Goal: Task Accomplishment & Management: Manage account settings

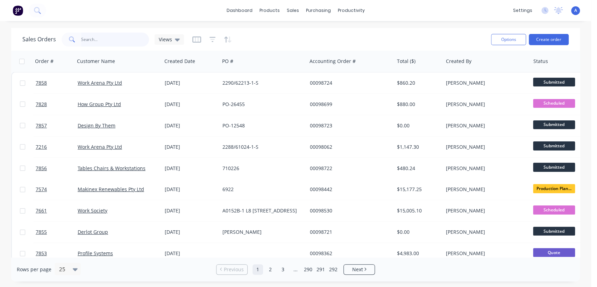
click at [100, 38] on input "text" at bounding box center [115, 40] width 68 height 14
type input "7645"
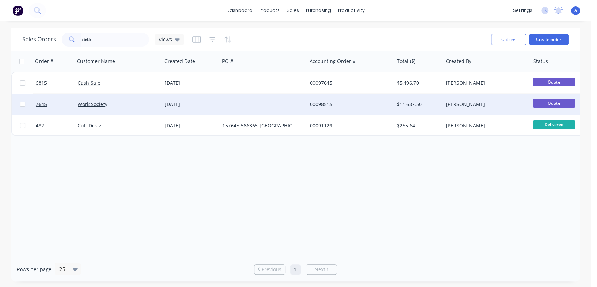
click at [239, 102] on div at bounding box center [263, 104] width 87 height 21
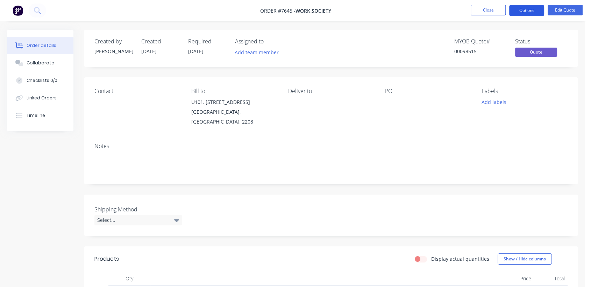
click at [525, 11] on button "Options" at bounding box center [526, 10] width 35 height 11
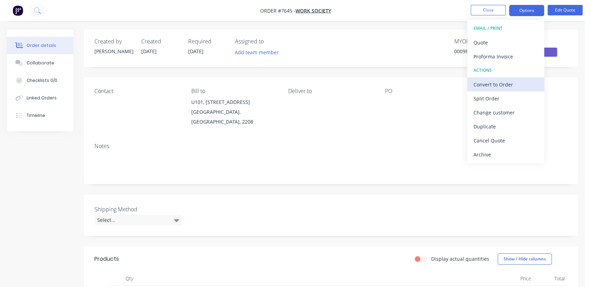
click at [485, 81] on div "Convert to Order" at bounding box center [505, 84] width 64 height 10
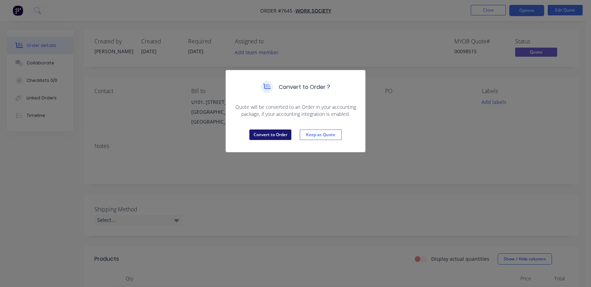
click at [273, 134] on button "Convert to Order" at bounding box center [270, 134] width 42 height 10
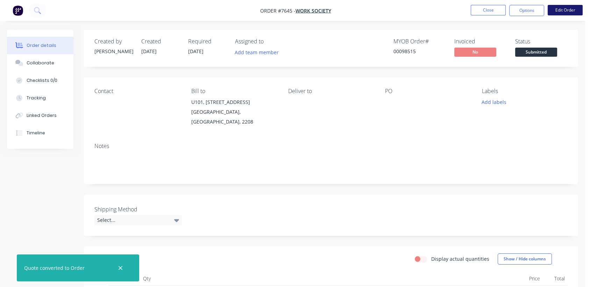
click at [563, 8] on button "Edit Order" at bounding box center [565, 10] width 35 height 10
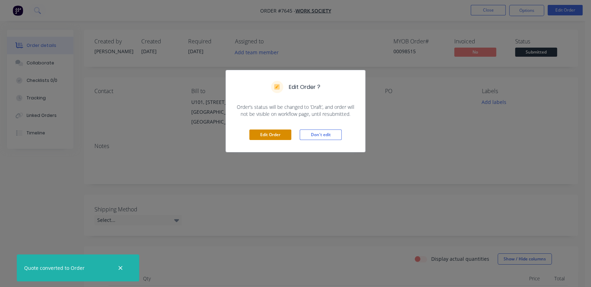
click at [279, 133] on button "Edit Order" at bounding box center [270, 134] width 42 height 10
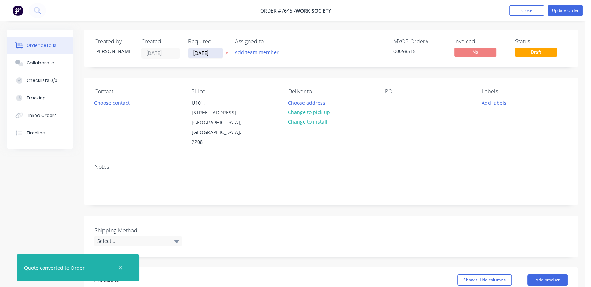
click at [214, 52] on input "[DATE]" at bounding box center [205, 53] width 34 height 10
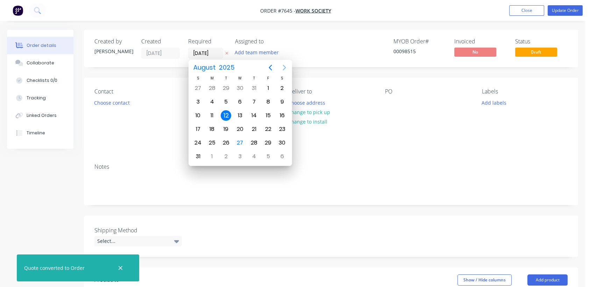
click at [284, 67] on icon "Next page" at bounding box center [284, 67] width 8 height 8
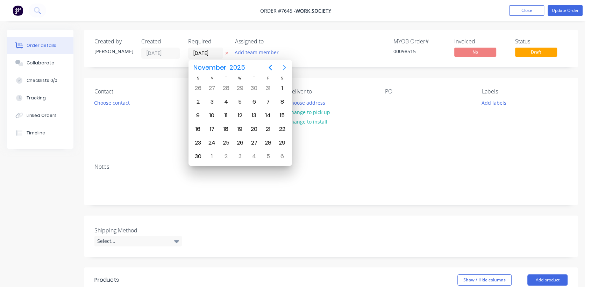
click at [284, 67] on icon "Next page" at bounding box center [284, 67] width 8 height 8
click at [241, 141] on div "31" at bounding box center [240, 142] width 10 height 10
type input "[DATE]"
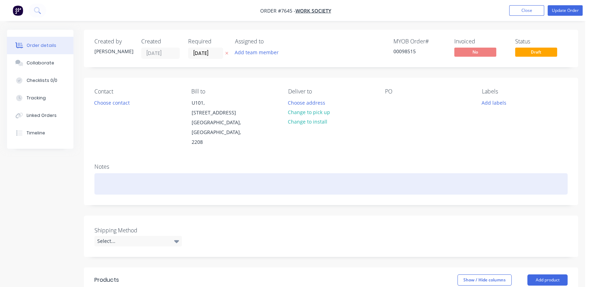
click at [119, 173] on div at bounding box center [330, 183] width 473 height 21
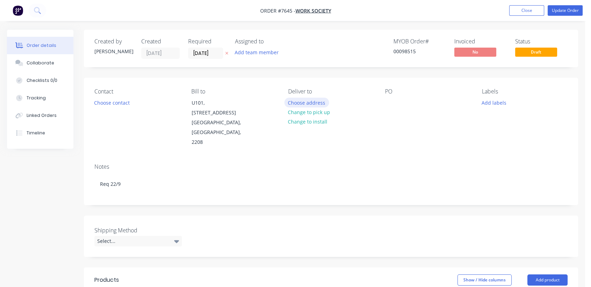
click at [308, 99] on button "Choose address" at bounding box center [306, 102] width 45 height 9
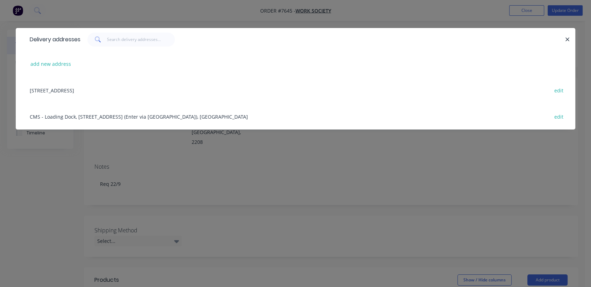
click at [110, 88] on div "[STREET_ADDRESS] edit" at bounding box center [295, 90] width 538 height 26
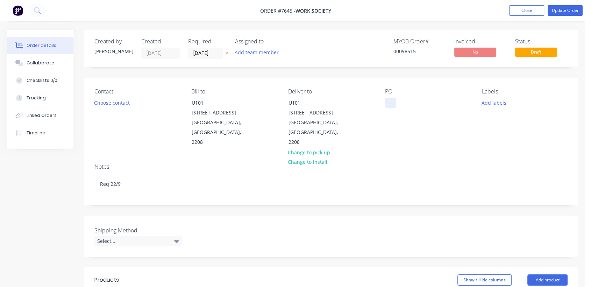
click at [392, 102] on div at bounding box center [390, 103] width 11 height 10
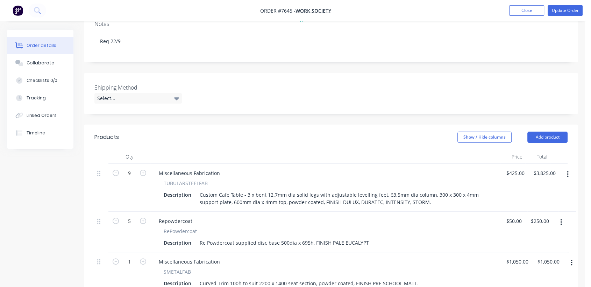
scroll to position [155, 0]
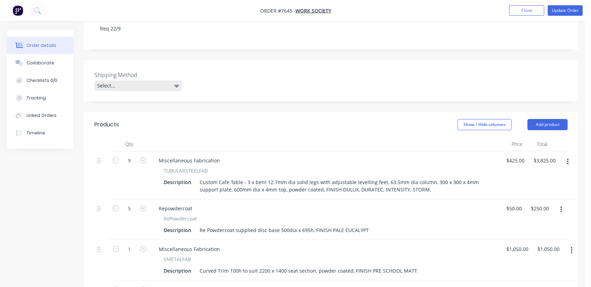
click at [125, 80] on div "Select..." at bounding box center [137, 85] width 87 height 10
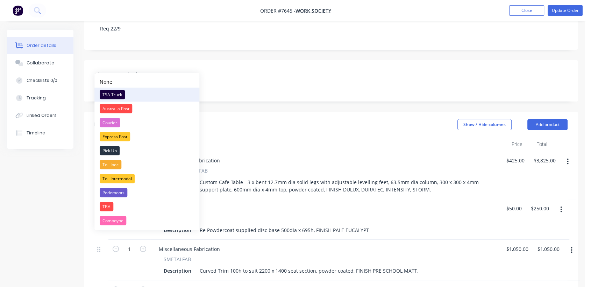
click at [117, 94] on div "TSA Truck" at bounding box center [112, 94] width 25 height 9
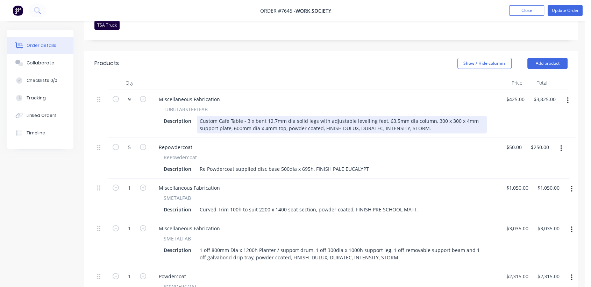
scroll to position [233, 0]
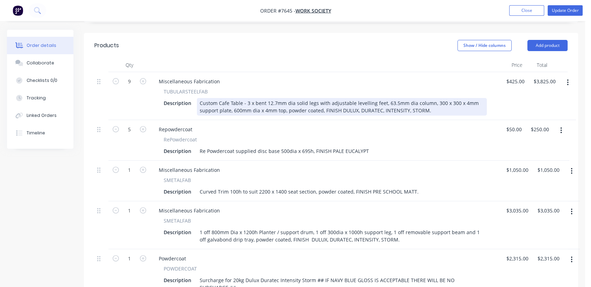
click at [427, 98] on div "Custom Cafe Table - 3 x bent 12.7mm dia solid legs with adjustable levelling fe…" at bounding box center [342, 106] width 290 height 17
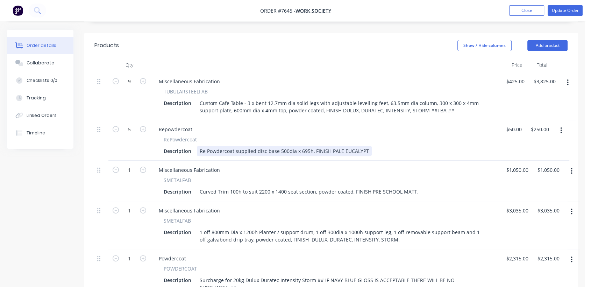
click at [311, 146] on div "Re Powdercoat supplied disc base 500dia x 695h, FINISH PALE EUCALYPT" at bounding box center [284, 151] width 175 height 10
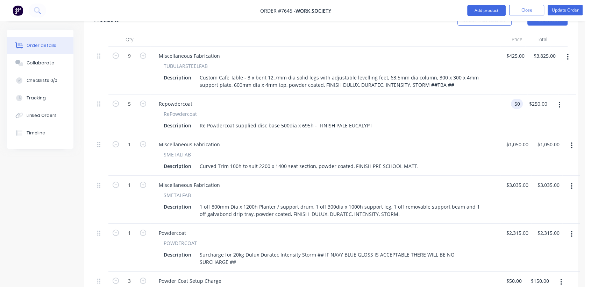
scroll to position [272, 0]
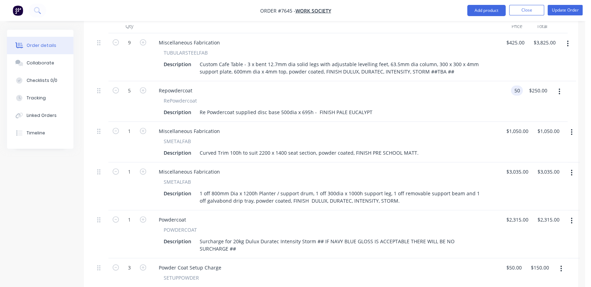
type input "$50.00"
click at [573, 126] on button "button" at bounding box center [571, 132] width 16 height 13
click at [537, 187] on div "Delete" at bounding box center [547, 192] width 54 height 10
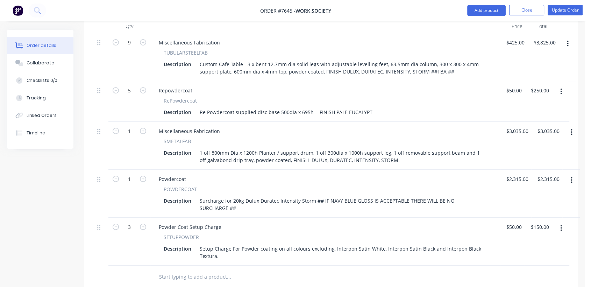
click at [568, 126] on button "button" at bounding box center [571, 132] width 16 height 13
click at [533, 185] on button "Delete" at bounding box center [546, 192] width 66 height 14
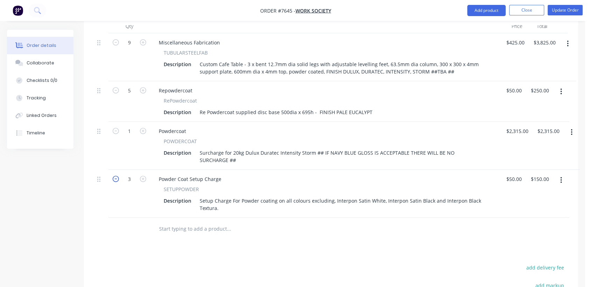
click at [114, 176] on icon "button" at bounding box center [116, 179] width 6 height 6
type input "2"
type input "$100.00"
click at [182, 222] on input "text" at bounding box center [229, 229] width 140 height 14
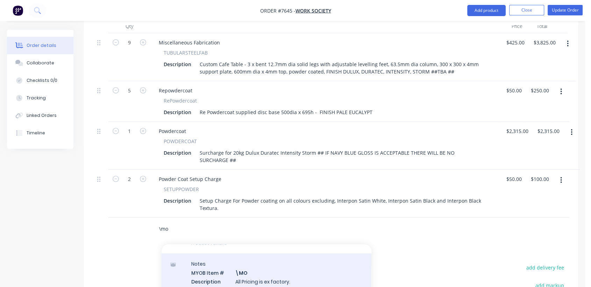
scroll to position [116, 0]
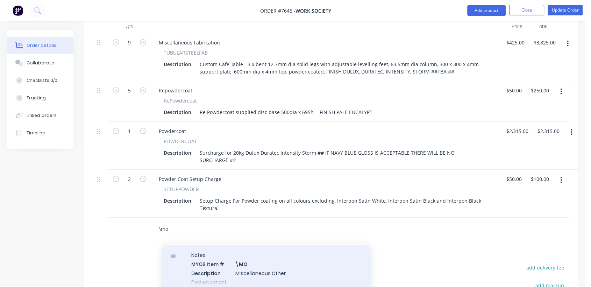
type input "\mo"
click at [252, 245] on div "Notes MYOB Item # \MO Description Miscellaneous Other Product variant" at bounding box center [267, 267] width 210 height 47
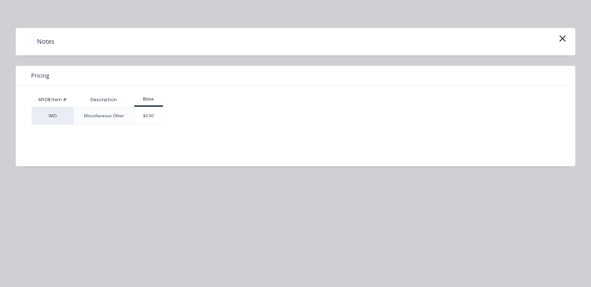
scroll to position [233, 0]
click at [151, 108] on div "$0.00" at bounding box center [149, 115] width 28 height 17
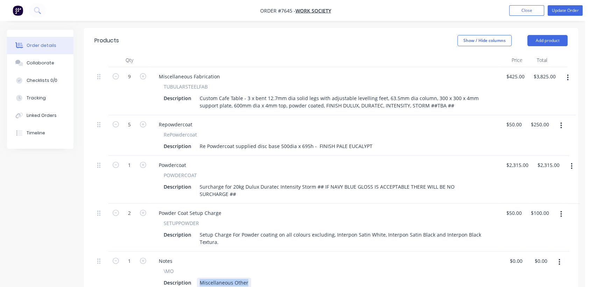
drag, startPoint x: 199, startPoint y: 266, endPoint x: 307, endPoint y: 281, distance: 109.4
click at [307, 281] on div "Qty Price Total 9 Miscellaneous Fabrication TUBULARSTEELFAB Description Custom …" at bounding box center [331, 184] width 494 height 262
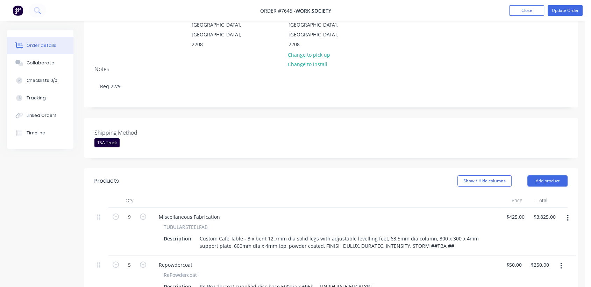
scroll to position [50, 0]
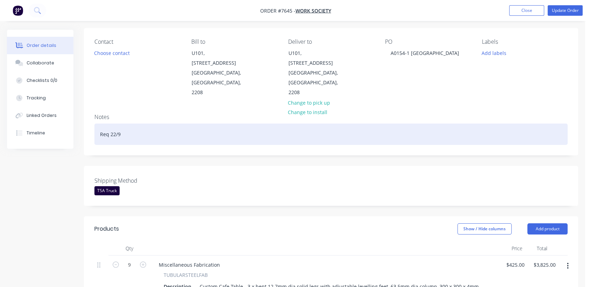
type input "$0.00"
click at [133, 123] on div "Req 22/9" at bounding box center [330, 133] width 473 height 21
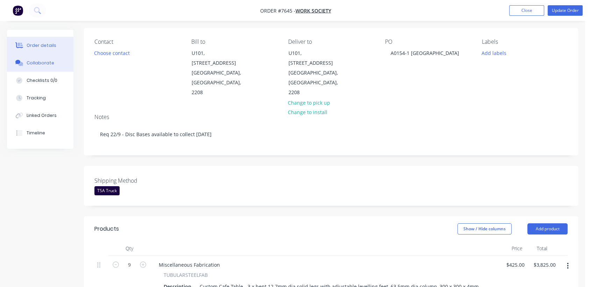
click at [37, 60] on div "Collaborate" at bounding box center [41, 63] width 28 height 6
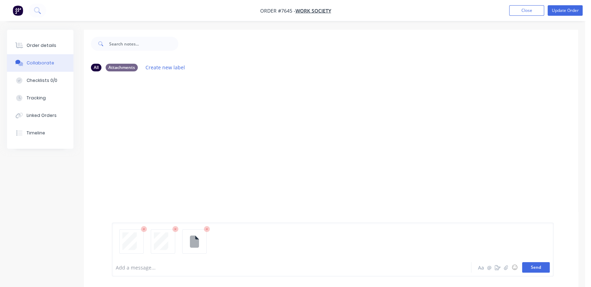
click at [536, 265] on button "Send" at bounding box center [536, 267] width 28 height 10
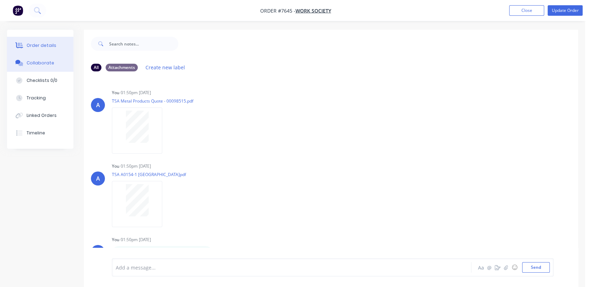
click at [42, 41] on button "Order details" at bounding box center [40, 45] width 66 height 17
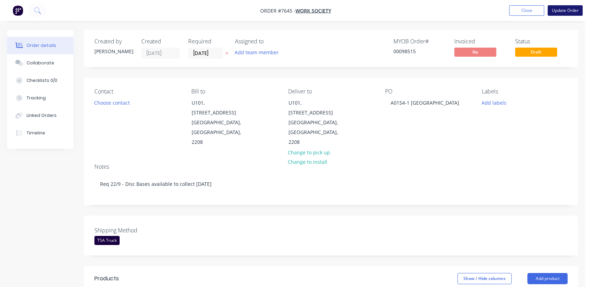
click at [565, 8] on button "Update Order" at bounding box center [565, 10] width 35 height 10
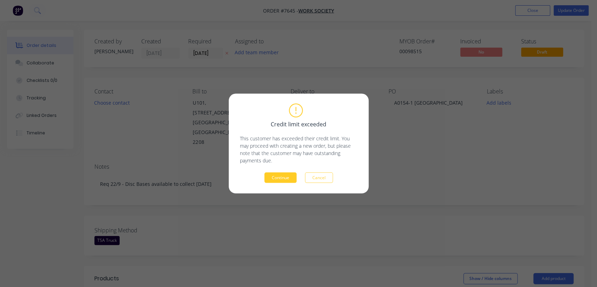
click at [281, 176] on button "Continue" at bounding box center [280, 177] width 32 height 10
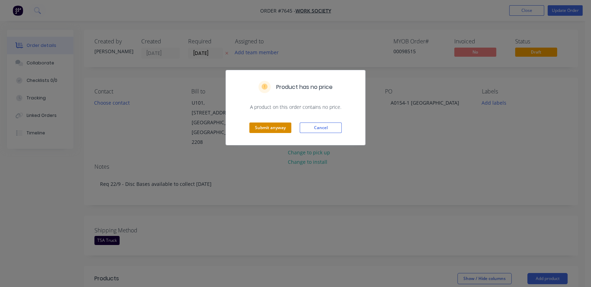
click at [274, 131] on button "Submit anyway" at bounding box center [270, 127] width 42 height 10
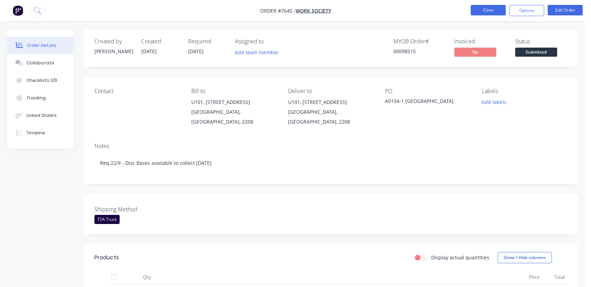
click at [479, 10] on button "Close" at bounding box center [488, 10] width 35 height 10
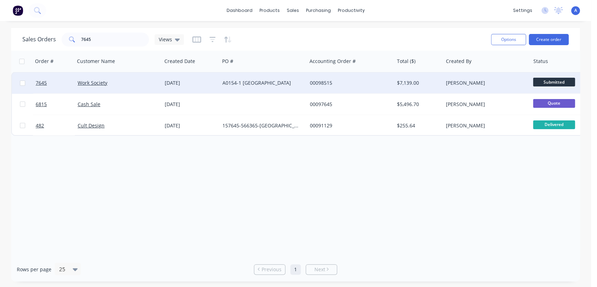
click at [297, 80] on div "A0154-1 [GEOGRAPHIC_DATA]" at bounding box center [261, 82] width 78 height 7
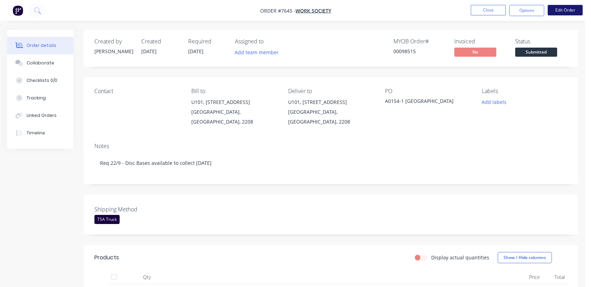
click at [563, 6] on button "Edit Order" at bounding box center [565, 10] width 35 height 10
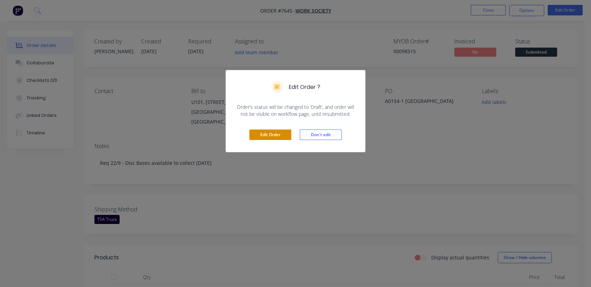
click at [265, 135] on button "Edit Order" at bounding box center [270, 134] width 42 height 10
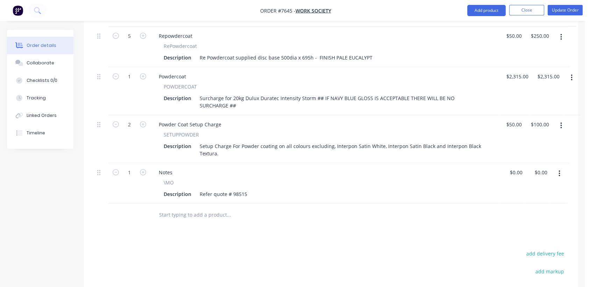
scroll to position [350, 0]
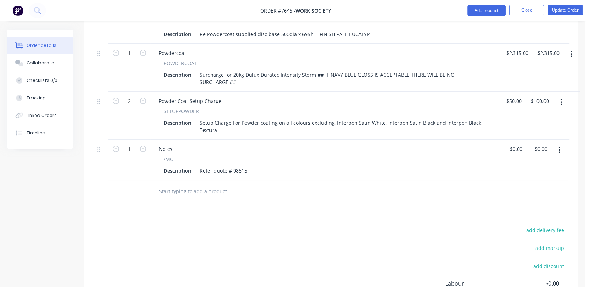
click at [201, 184] on input "text" at bounding box center [229, 191] width 140 height 14
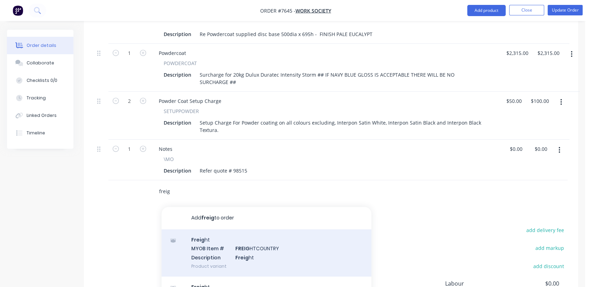
type input "freig"
click at [277, 230] on div "Freig ht MYOB Item # FREIG HTCOUNTRY Description Freig ht Product variant" at bounding box center [267, 252] width 210 height 47
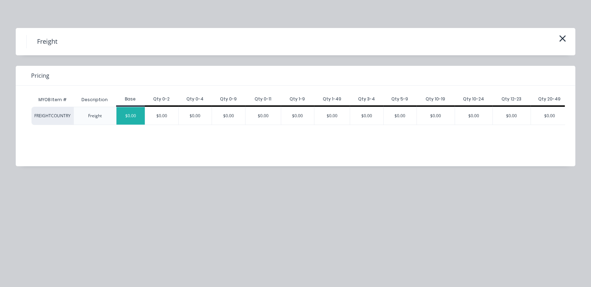
click at [130, 115] on div "$0.00" at bounding box center [130, 115] width 29 height 17
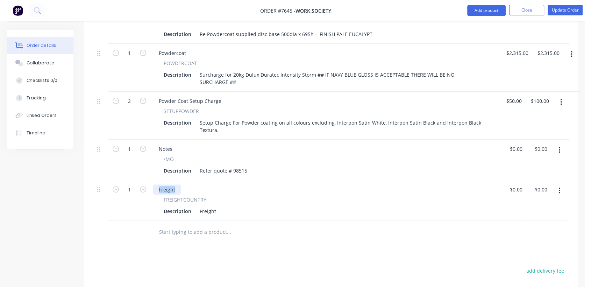
drag, startPoint x: 177, startPoint y: 169, endPoint x: 136, endPoint y: 160, distance: 42.4
click at [137, 180] on div "1 Freight FREIGHTCOUNTRY Description Freight $0.00 $0.00 $0.00 $0.00" at bounding box center [330, 200] width 473 height 41
drag, startPoint x: 226, startPoint y: 193, endPoint x: 248, endPoint y: 197, distance: 22.8
click at [248, 197] on div "FREIGHTCOUNTRY Description Freight" at bounding box center [325, 200] width 350 height 41
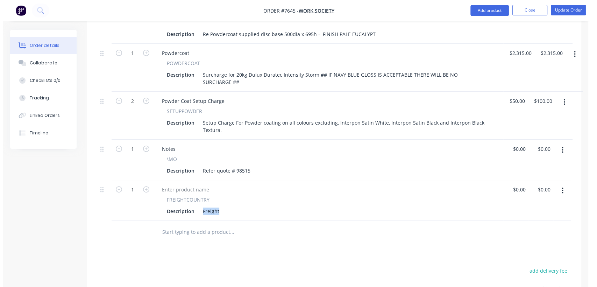
scroll to position [449, 0]
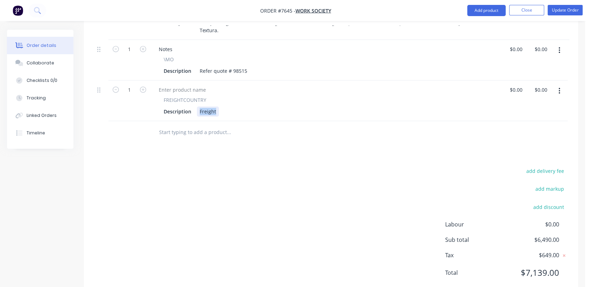
click at [211, 106] on div "Freight" at bounding box center [208, 111] width 22 height 10
drag, startPoint x: 216, startPoint y: 91, endPoint x: 198, endPoint y: 88, distance: 18.1
click at [198, 106] on div "Freight" at bounding box center [208, 111] width 22 height 10
type input "$75.00"
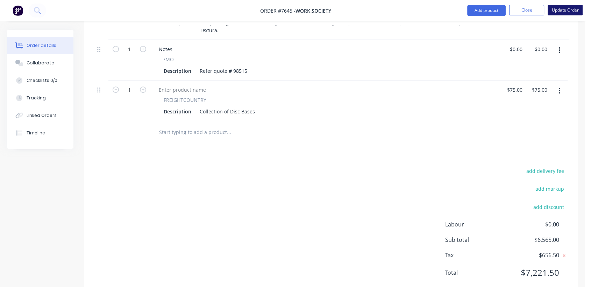
click at [566, 7] on button "Update Order" at bounding box center [565, 10] width 35 height 10
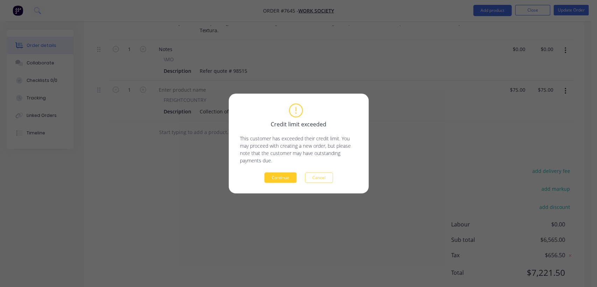
click at [269, 175] on button "Continue" at bounding box center [280, 177] width 32 height 10
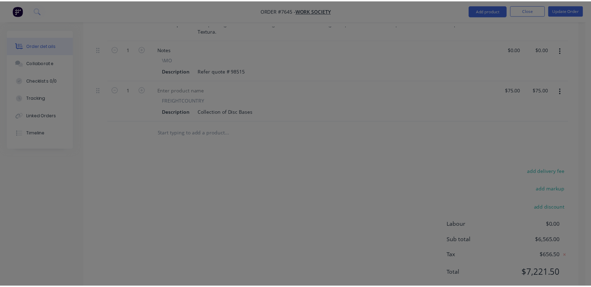
scroll to position [334, 0]
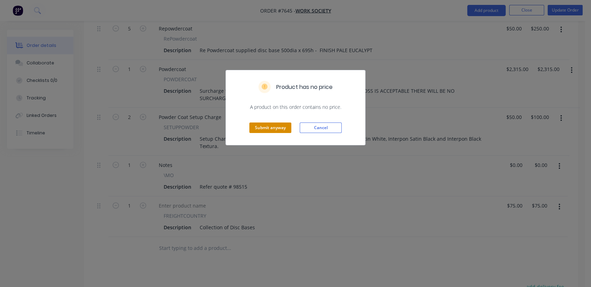
click at [274, 129] on button "Submit anyway" at bounding box center [270, 127] width 42 height 10
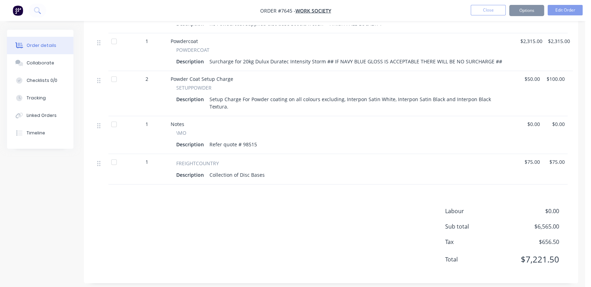
scroll to position [326, 0]
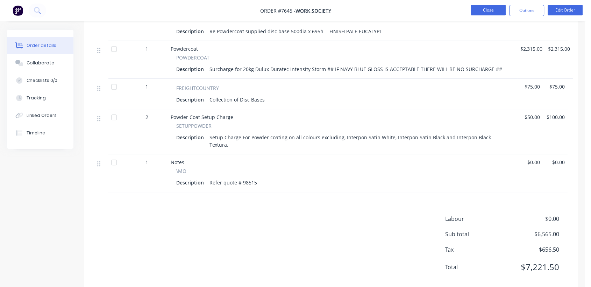
click at [490, 10] on button "Close" at bounding box center [488, 10] width 35 height 10
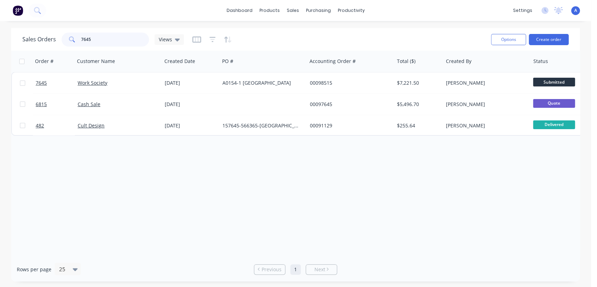
drag, startPoint x: 95, startPoint y: 37, endPoint x: 65, endPoint y: 35, distance: 30.9
click at [65, 35] on div "7645" at bounding box center [105, 40] width 87 height 14
type input "98422"
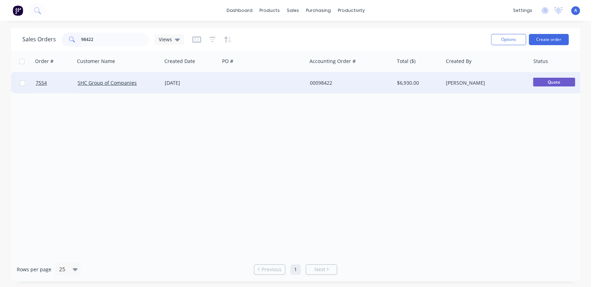
click at [231, 79] on div at bounding box center [263, 82] width 87 height 21
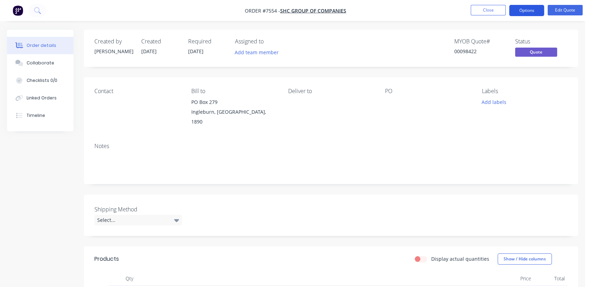
click at [530, 12] on button "Options" at bounding box center [526, 10] width 35 height 11
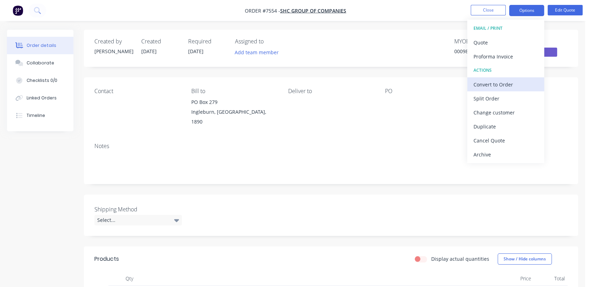
click at [494, 81] on div "Convert to Order" at bounding box center [505, 84] width 64 height 10
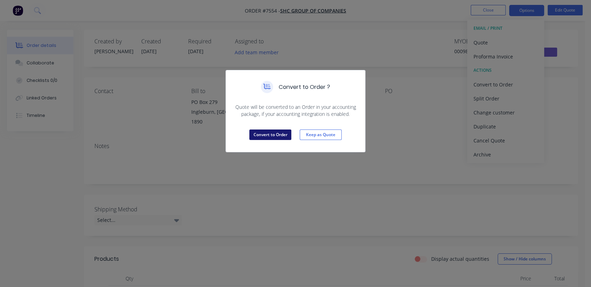
click at [273, 129] on button "Convert to Order" at bounding box center [270, 134] width 42 height 10
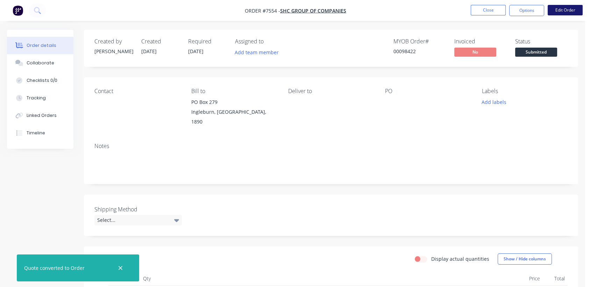
click at [570, 10] on button "Edit Order" at bounding box center [565, 10] width 35 height 10
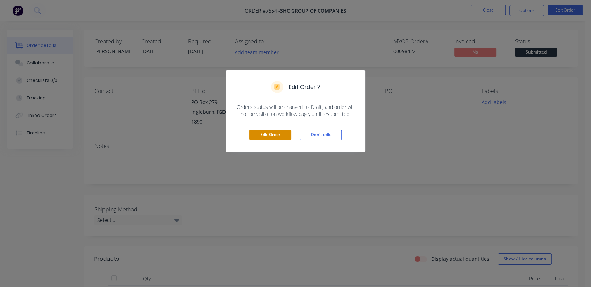
click at [274, 136] on button "Edit Order" at bounding box center [270, 134] width 42 height 10
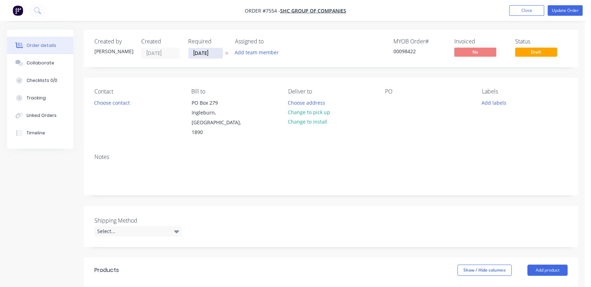
click at [219, 53] on input "[DATE]" at bounding box center [205, 53] width 34 height 10
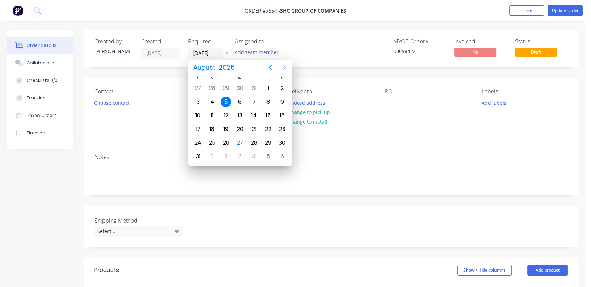
click at [287, 70] on icon "Next page" at bounding box center [284, 67] width 8 height 8
click at [284, 68] on icon "Next page" at bounding box center [284, 67] width 8 height 8
click at [241, 136] on div "31" at bounding box center [240, 142] width 14 height 13
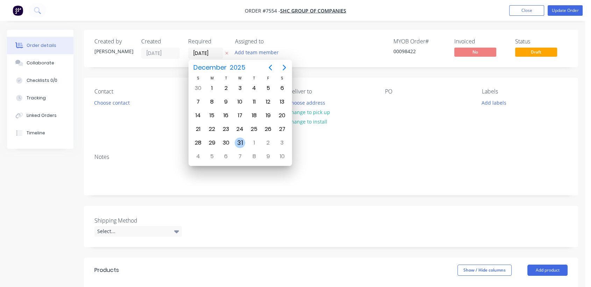
type input "[DATE]"
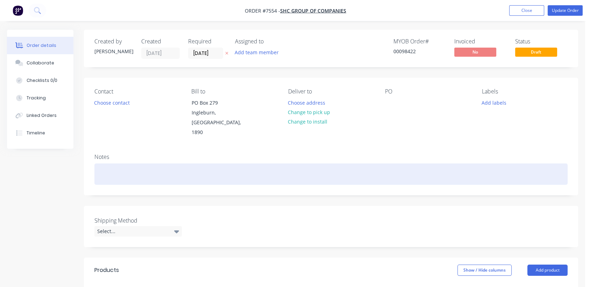
click at [108, 163] on div at bounding box center [330, 173] width 473 height 21
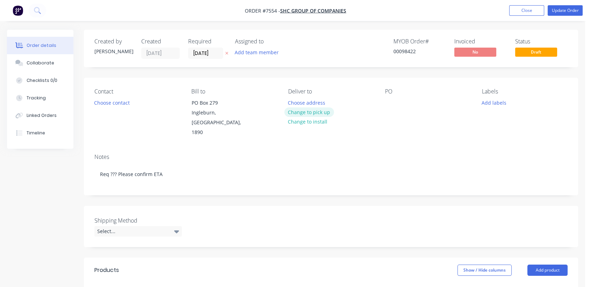
click at [313, 109] on button "Change to pick up" at bounding box center [309, 111] width 50 height 9
click at [388, 98] on div at bounding box center [390, 103] width 11 height 10
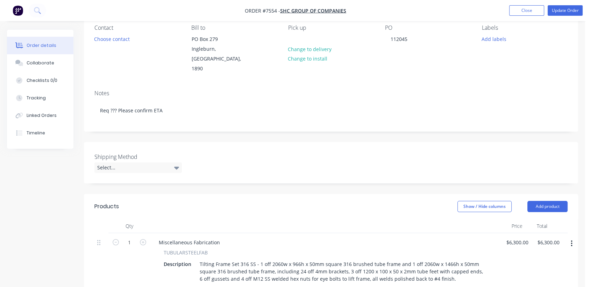
scroll to position [78, 0]
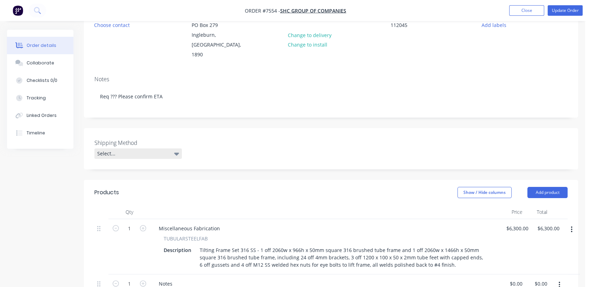
click at [118, 148] on div "Select..." at bounding box center [137, 153] width 87 height 10
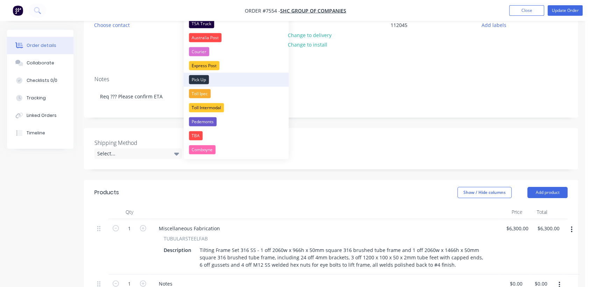
click at [198, 77] on div "Pick Up" at bounding box center [199, 79] width 20 height 9
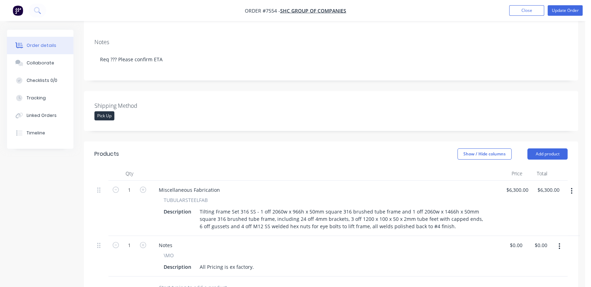
scroll to position [116, 0]
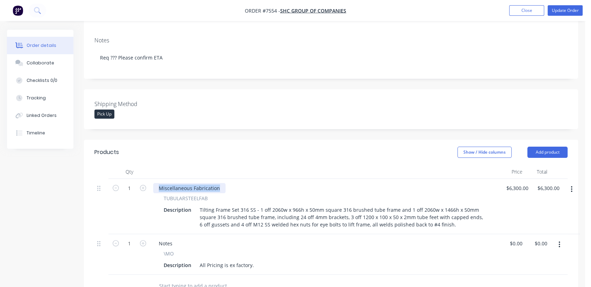
drag, startPoint x: 221, startPoint y: 177, endPoint x: 148, endPoint y: 174, distance: 72.8
click at [155, 183] on div "Miscellaneous Fabrication" at bounding box center [189, 188] width 72 height 10
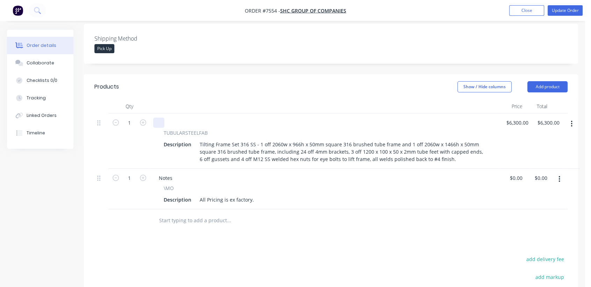
scroll to position [194, 0]
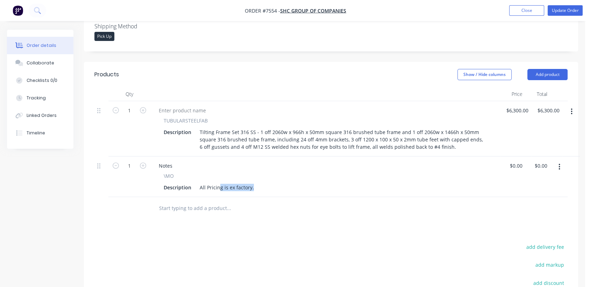
drag, startPoint x: 252, startPoint y: 178, endPoint x: 186, endPoint y: 169, distance: 66.7
click at [186, 172] on div "\MO Description All Pricing is ex factory." at bounding box center [325, 182] width 344 height 20
click at [240, 182] on div "All Pricing is ex factory." at bounding box center [227, 187] width 60 height 10
click at [252, 182] on div "All Pricing is ex factory." at bounding box center [227, 187] width 60 height 10
drag, startPoint x: 252, startPoint y: 177, endPoint x: 190, endPoint y: 178, distance: 62.6
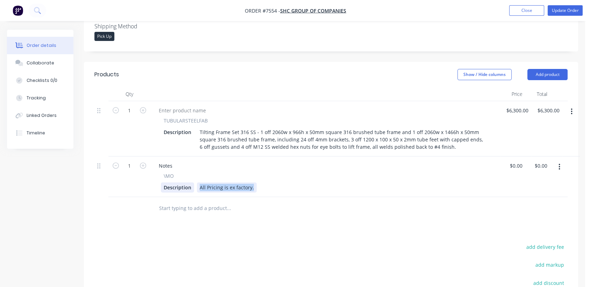
click at [190, 182] on div "Description All Pricing is ex factory." at bounding box center [324, 187] width 326 height 10
type input "0"
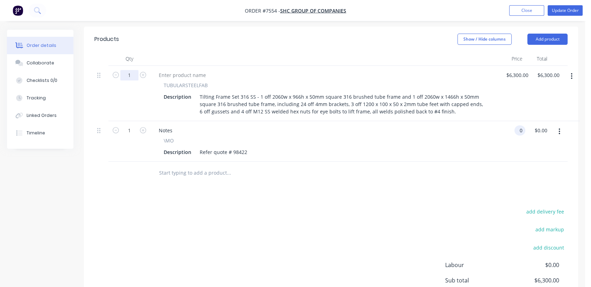
scroll to position [163, 0]
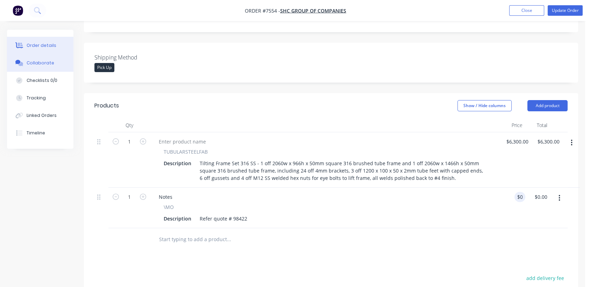
click at [48, 61] on div "Collaborate" at bounding box center [41, 63] width 28 height 6
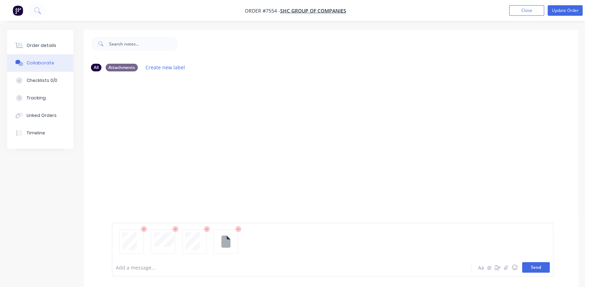
click at [531, 265] on button "Send" at bounding box center [536, 267] width 28 height 10
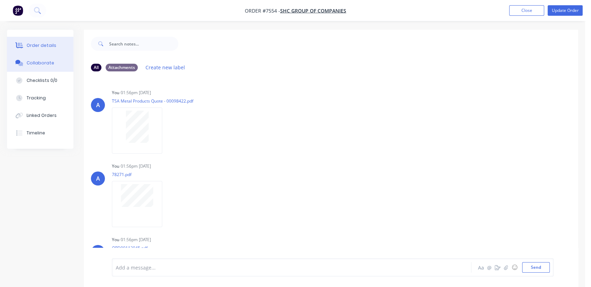
click at [49, 43] on div "Order details" at bounding box center [42, 45] width 30 height 6
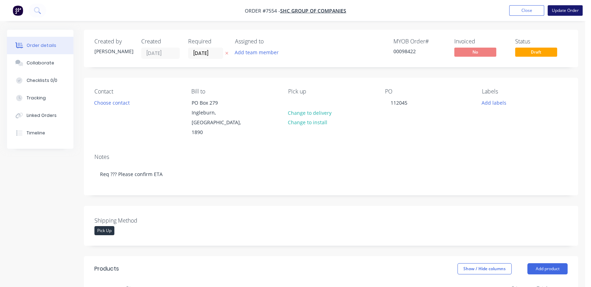
click at [565, 9] on button "Update Order" at bounding box center [565, 10] width 35 height 10
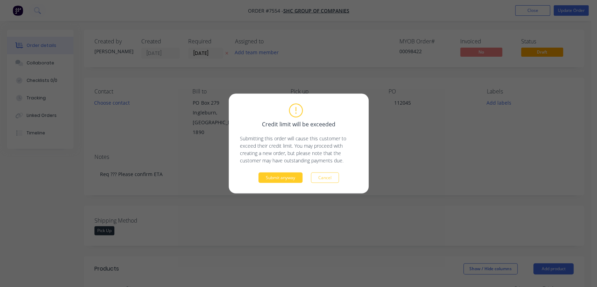
click at [296, 177] on button "Submit anyway" at bounding box center [280, 177] width 44 height 10
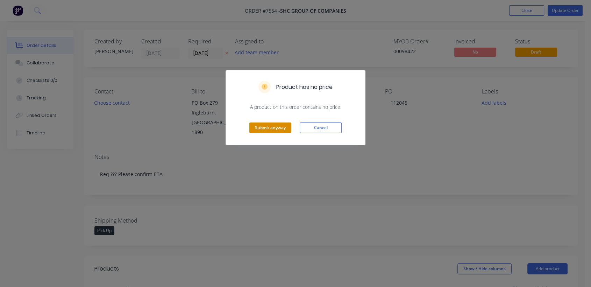
click at [283, 127] on button "Submit anyway" at bounding box center [270, 127] width 42 height 10
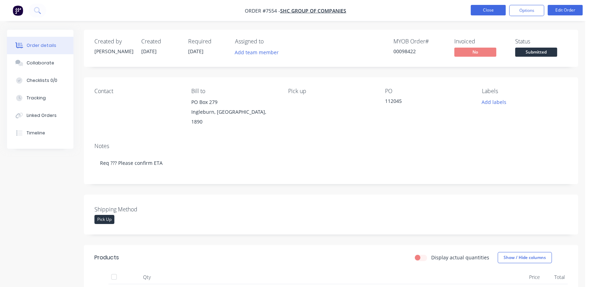
click at [492, 9] on button "Close" at bounding box center [488, 10] width 35 height 10
